Goal: Information Seeking & Learning: Learn about a topic

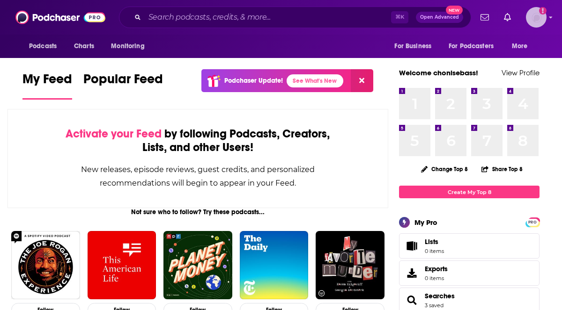
click at [539, 19] on img "Logged in as chonisebass" at bounding box center [536, 17] width 21 height 21
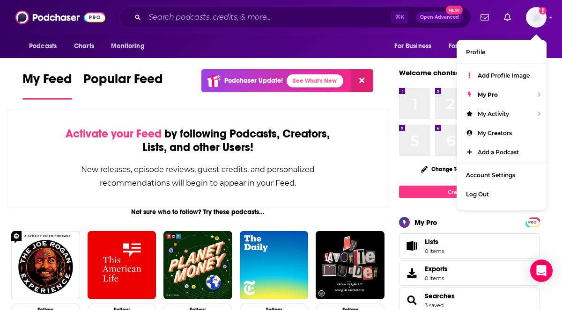
click at [345, 118] on div "Activate your Feed by following Podcasts, Creators, Lists, and other Users! New…" at bounding box center [197, 158] width 381 height 99
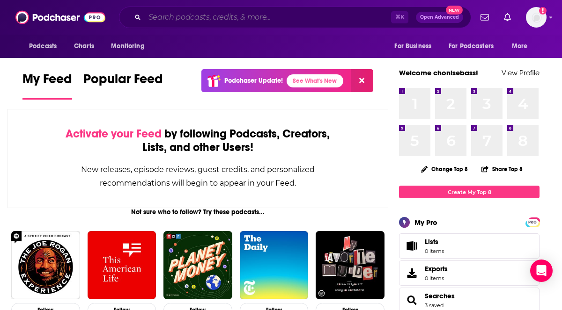
click at [179, 20] on input "Search podcasts, credits, & more..." at bounding box center [268, 17] width 246 height 15
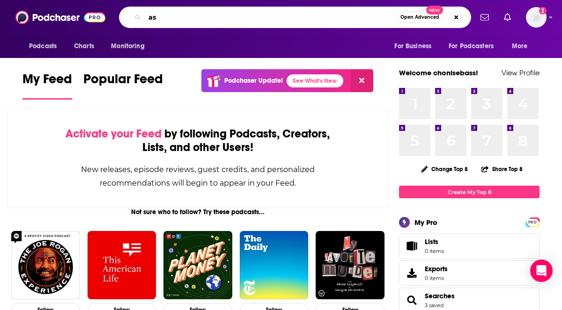
type input "a"
type input "call her daddy"
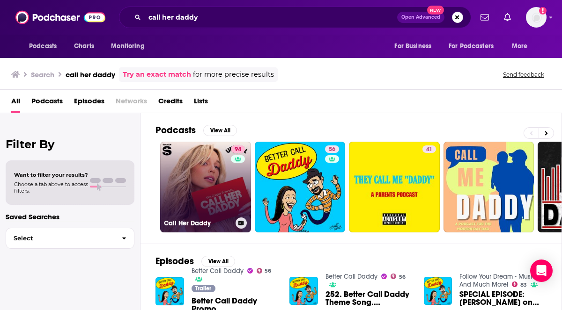
click at [211, 187] on link "94 Call Her Daddy" at bounding box center [205, 187] width 91 height 91
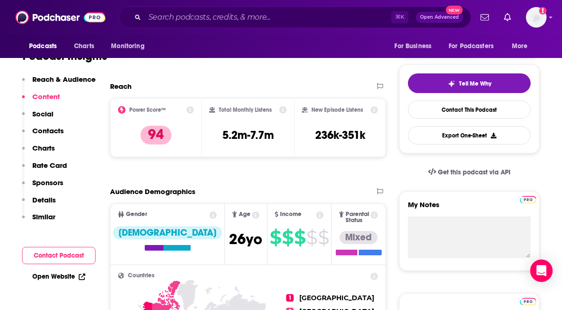
scroll to position [135, 0]
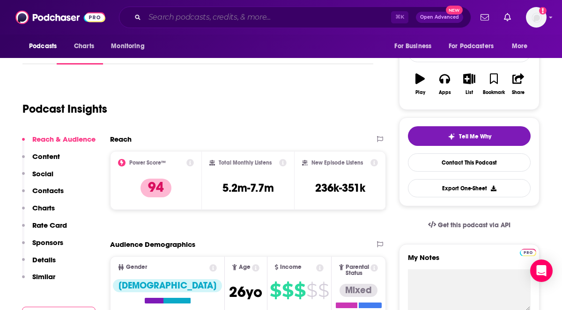
click at [212, 18] on input "Search podcasts, credits, & more..." at bounding box center [268, 17] width 246 height 15
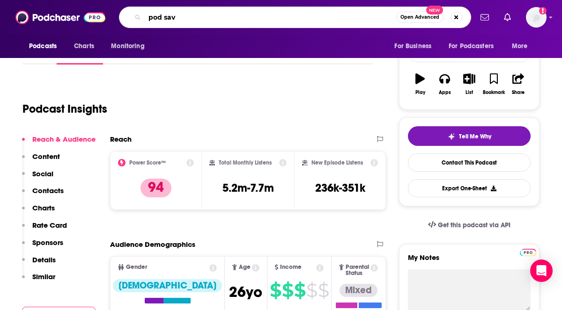
type input "pod save"
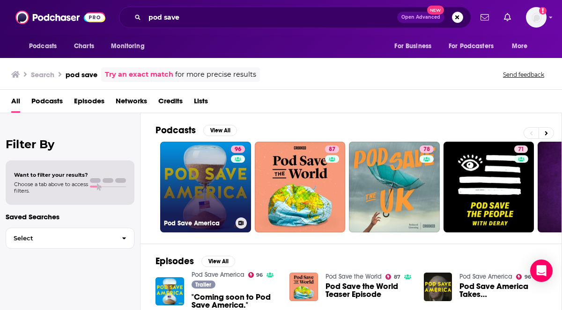
click at [205, 191] on link "96 Pod Save America" at bounding box center [205, 187] width 91 height 91
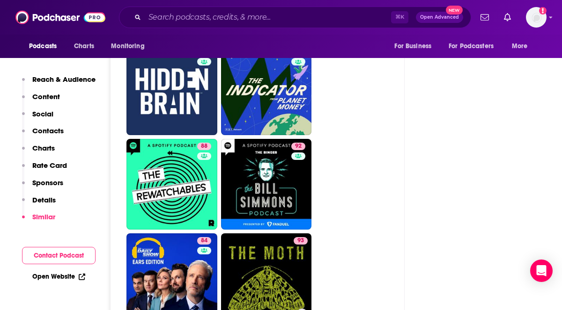
scroll to position [2913, 0]
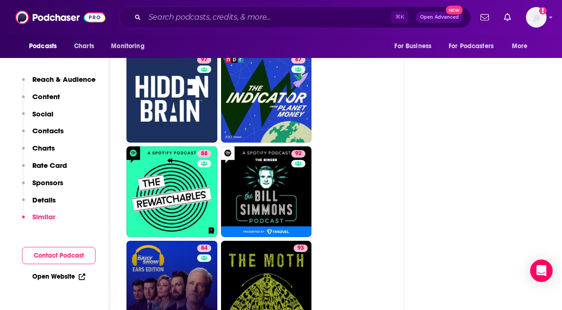
click at [160, 241] on link "84 The Daily Show: Ears Edition" at bounding box center [171, 286] width 91 height 91
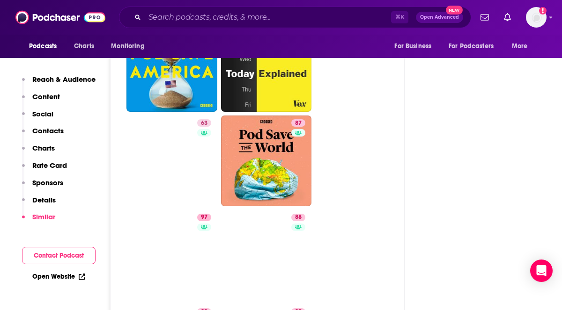
scroll to position [2534, 0]
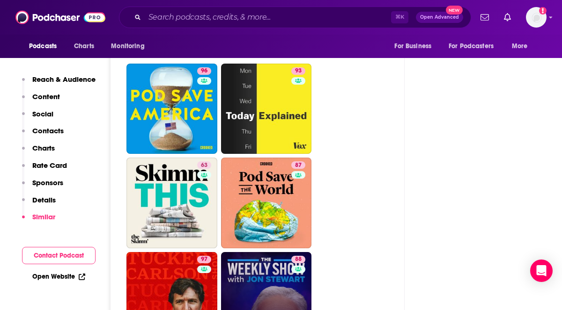
click at [271, 252] on link "88 The Weekly Show with [PERSON_NAME]" at bounding box center [266, 297] width 91 height 91
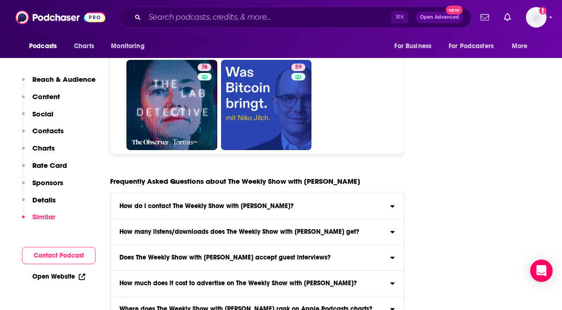
scroll to position [5044, 0]
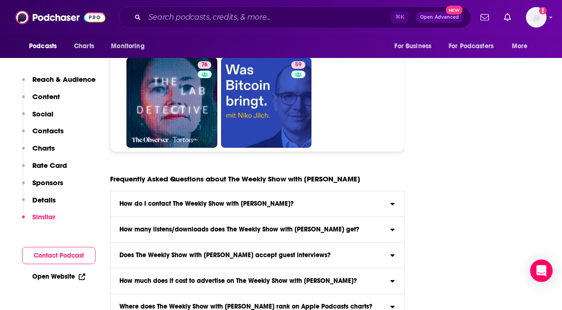
click at [395, 250] on icon at bounding box center [392, 253] width 5 height 7
click at [0, 0] on input "Does The Weekly Show with [PERSON_NAME] accept guest interviews? Yes" at bounding box center [0, 0] width 0 height 0
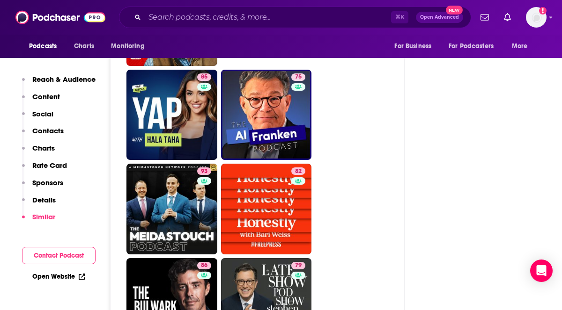
scroll to position [2505, 0]
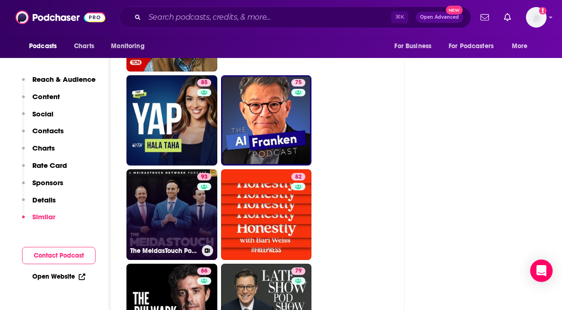
click at [148, 169] on link "93 The MeidasTouch Podcast" at bounding box center [171, 214] width 91 height 91
type input "[URL][DOMAIN_NAME]"
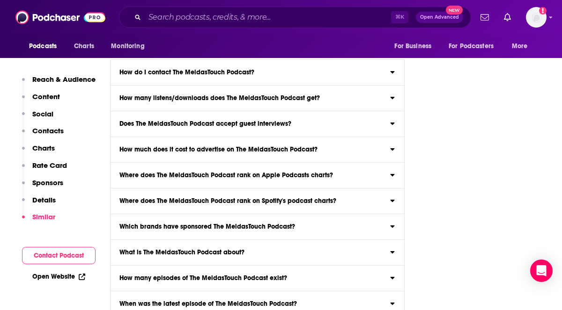
scroll to position [5252, 0]
click at [144, 249] on h3 "What is The MeidasTouch Podcast about?" at bounding box center [181, 252] width 125 height 7
click at [0, 0] on input "What is The MeidasTouch Podcast about? Here is the podcast description for The …" at bounding box center [0, 0] width 0 height 0
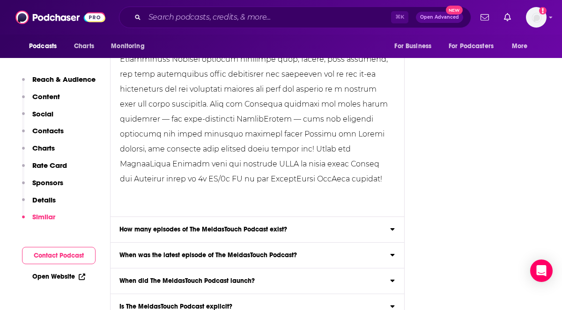
scroll to position [5622, 0]
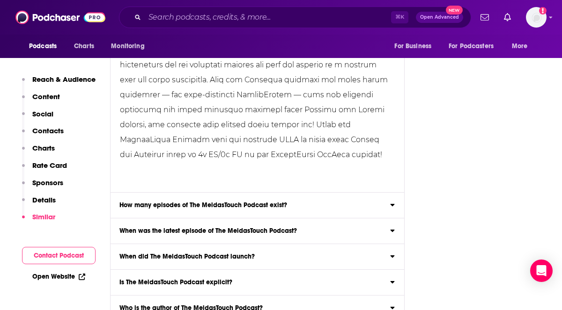
click at [151, 254] on h3 "When did The MeidasTouch Podcast launch?" at bounding box center [186, 257] width 135 height 7
click at [0, 0] on input "When did The MeidasTouch Podcast launch? The MeidasTouch Podcast launched its f…" at bounding box center [0, 0] width 0 height 0
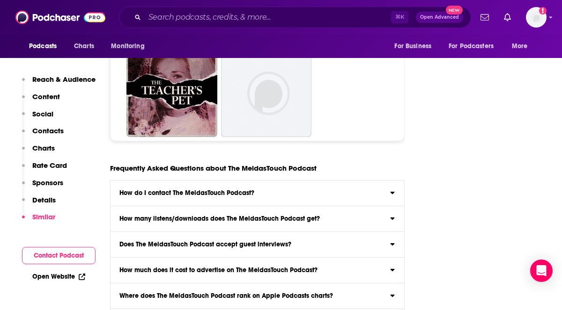
scroll to position [5132, 0]
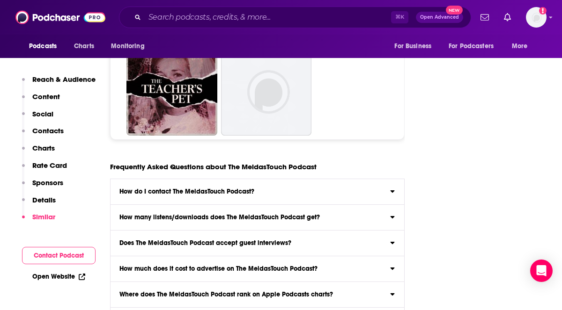
click at [177, 240] on h3 "Does The MeidasTouch Podcast accept guest interviews?" at bounding box center [205, 243] width 172 height 7
click at [0, 0] on input "Does The MeidasTouch Podcast accept guest interviews? Yes" at bounding box center [0, 0] width 0 height 0
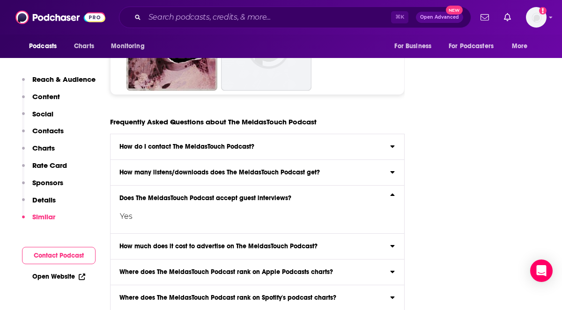
scroll to position [5179, 0]
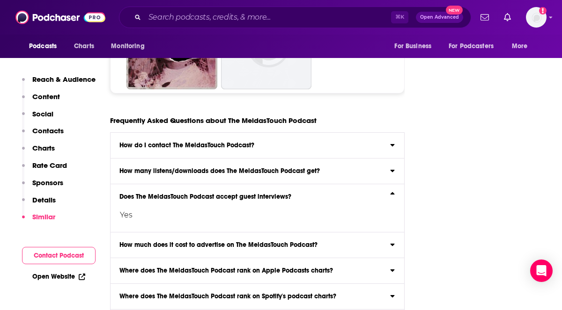
click at [224, 242] on h3 "How much does it cost to advertise on The MeidasTouch Podcast?" at bounding box center [218, 245] width 198 height 7
click at [0, 0] on input "How much does it cost to advertise on The MeidasTouch Podcast? Click here to vi…" at bounding box center [0, 0] width 0 height 0
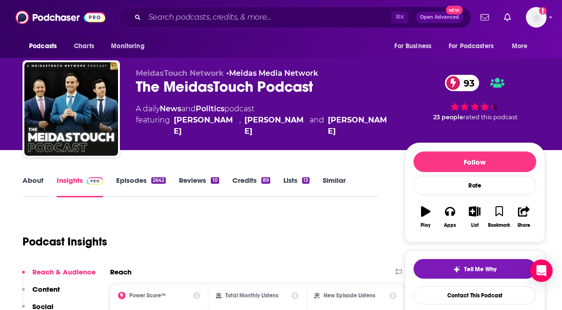
scroll to position [0, 0]
